Goal: Check status

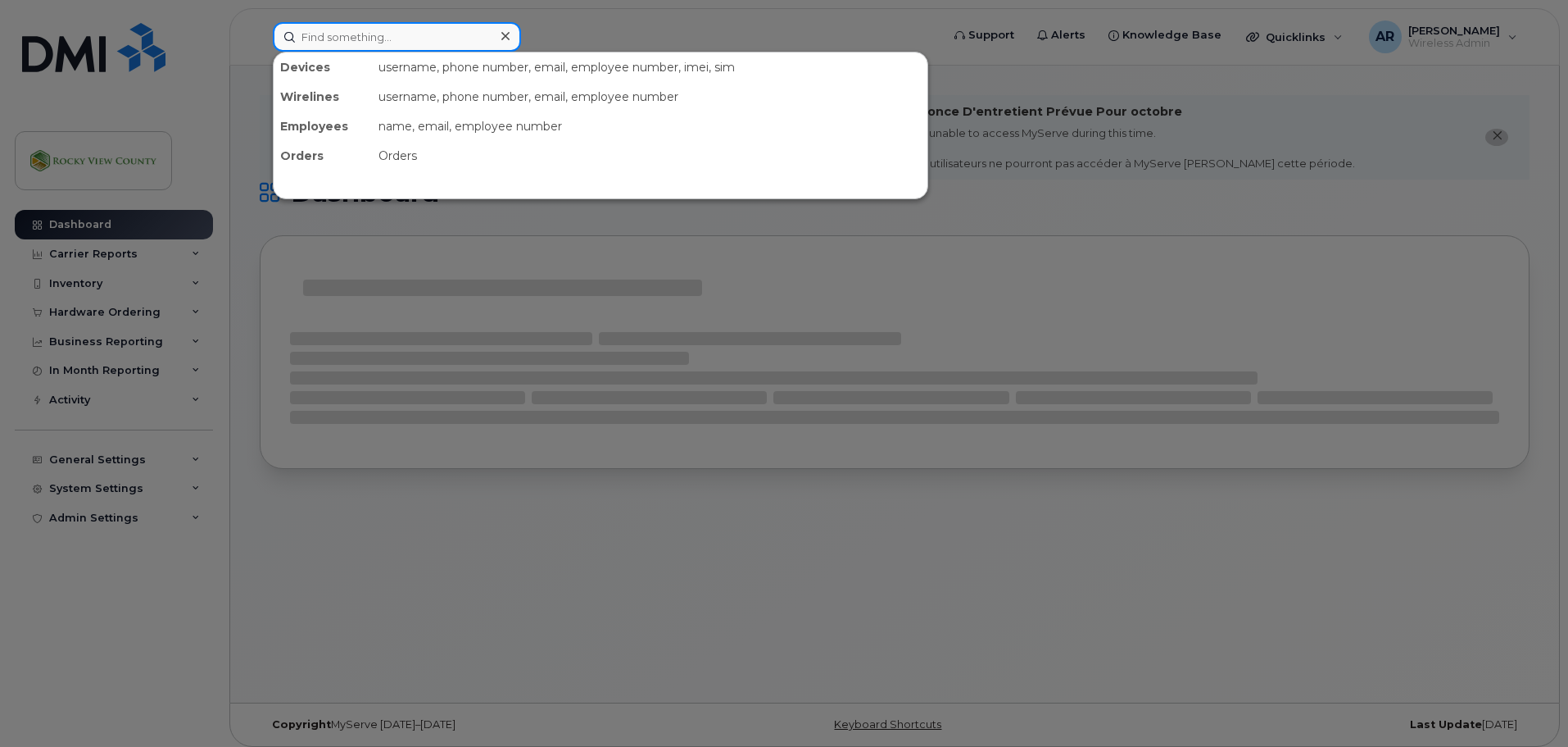
click at [312, 29] on input at bounding box center [397, 37] width 248 height 30
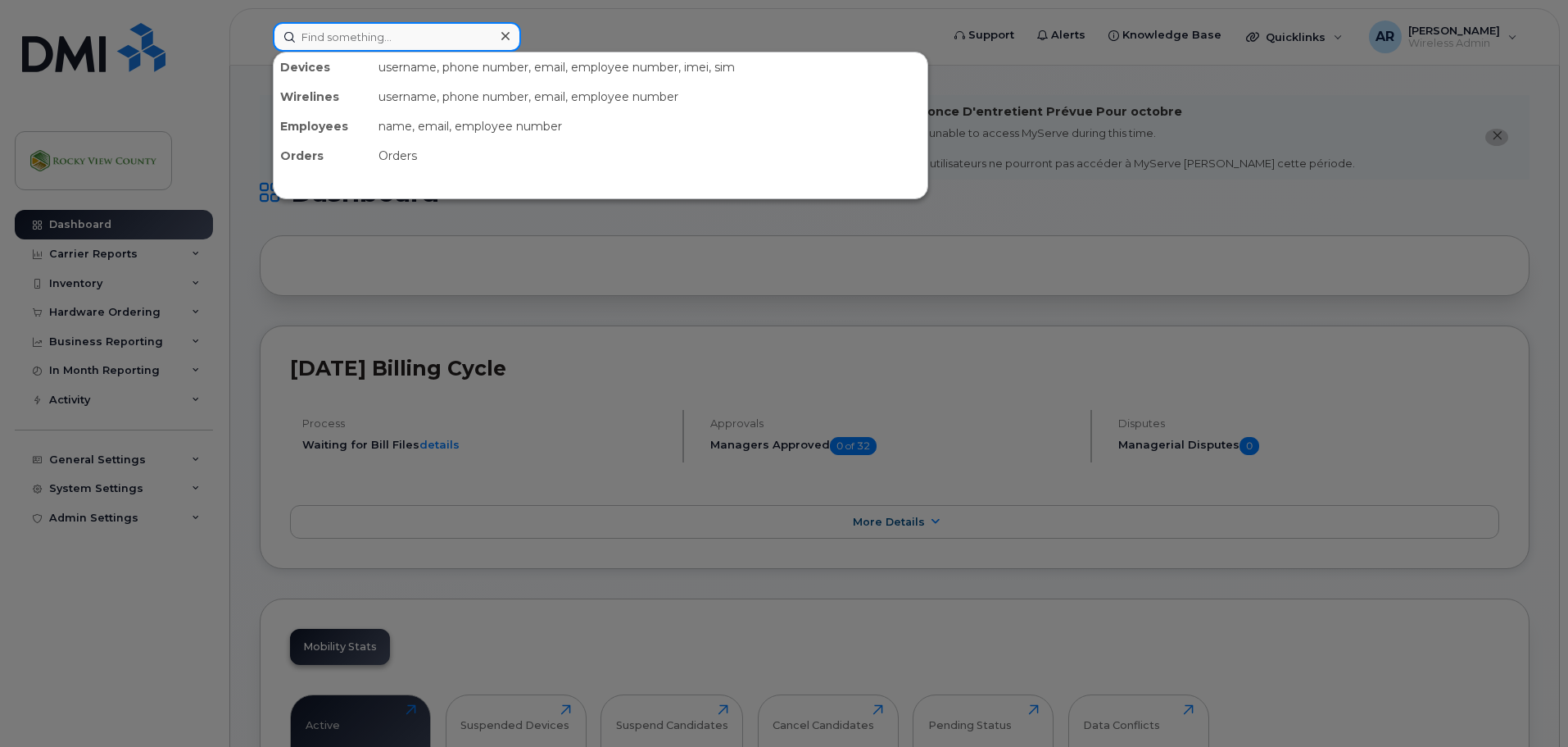
paste input "403-478-8176"
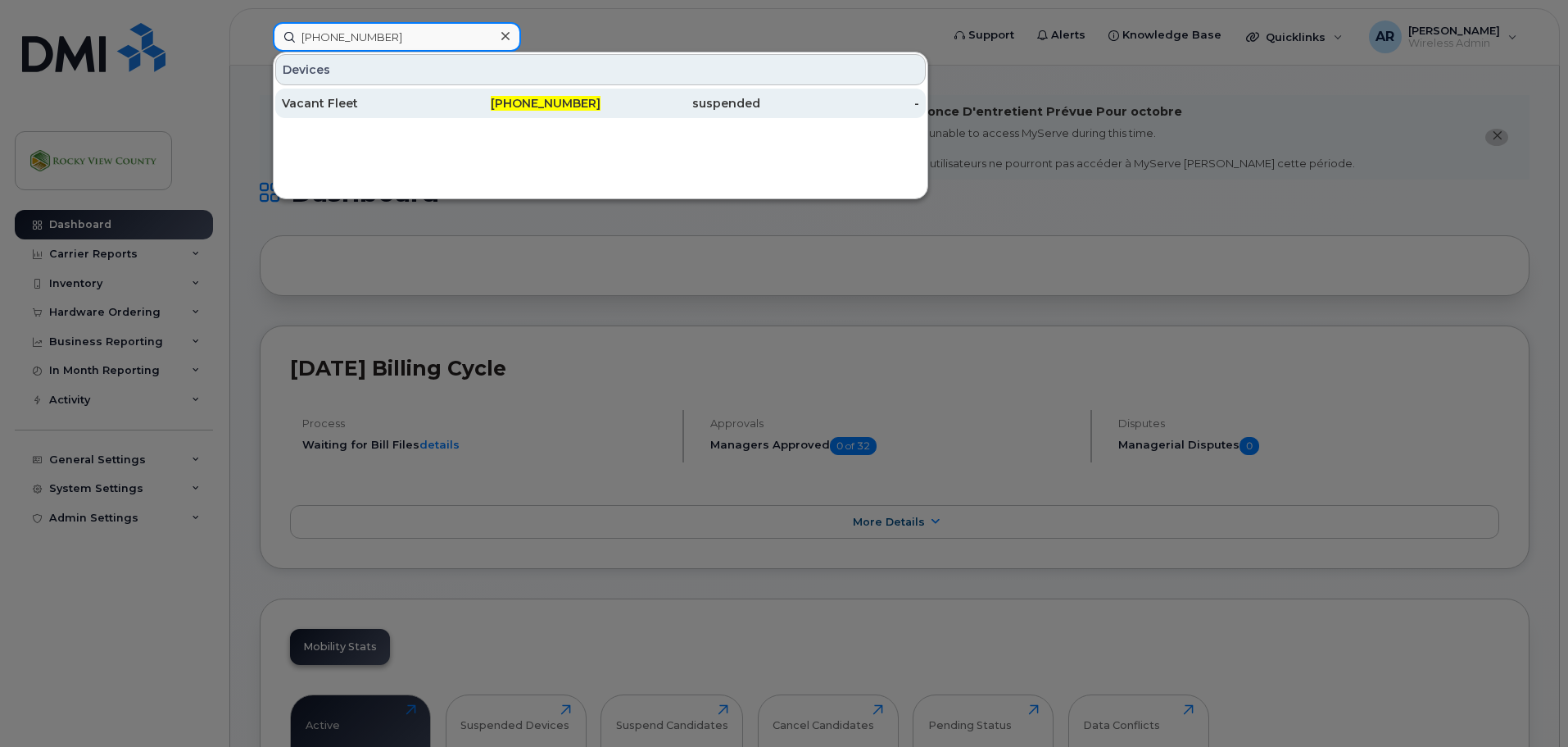
type input "403-478-8176"
click at [383, 104] on div "Vacant Fleet" at bounding box center [361, 103] width 160 height 16
